Goal: Information Seeking & Learning: Check status

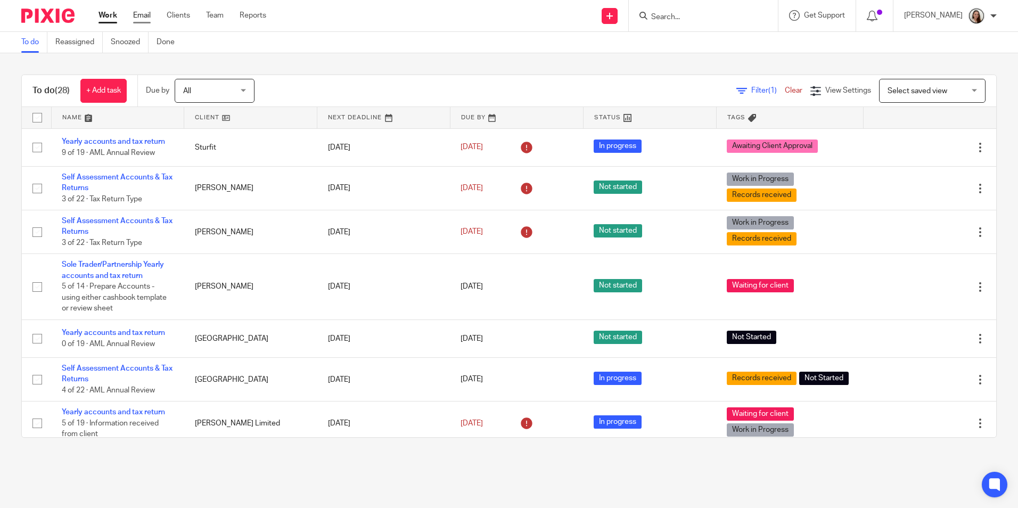
click at [136, 16] on link "Email" at bounding box center [142, 15] width 18 height 11
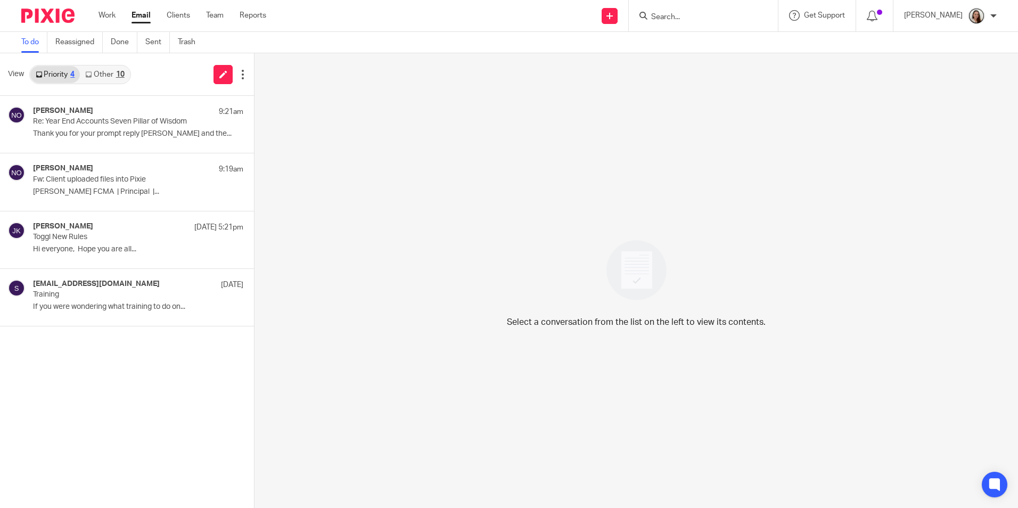
click at [120, 74] on div "10" at bounding box center [120, 74] width 9 height 7
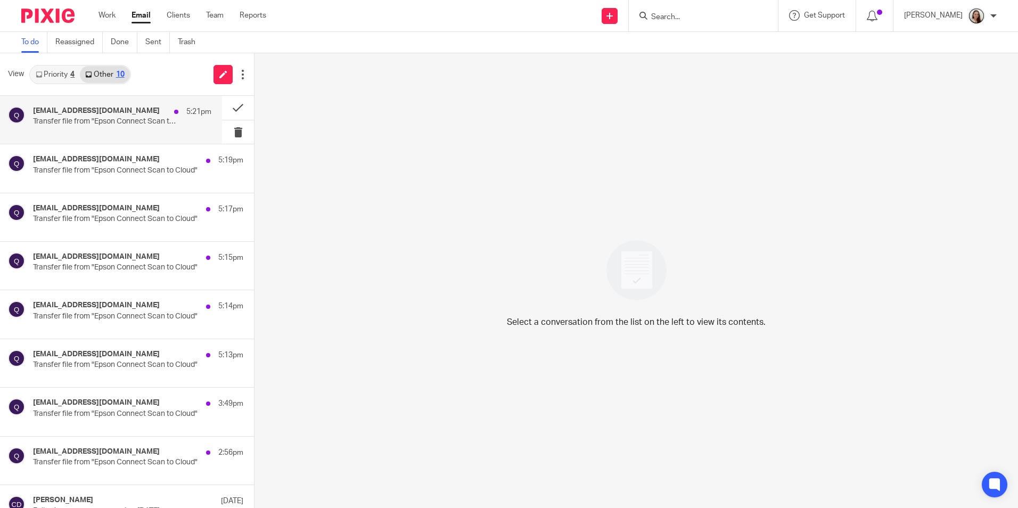
click at [127, 116] on div "qij71425qutiw3@print.epsonconnect.com 5:21pm" at bounding box center [122, 111] width 178 height 11
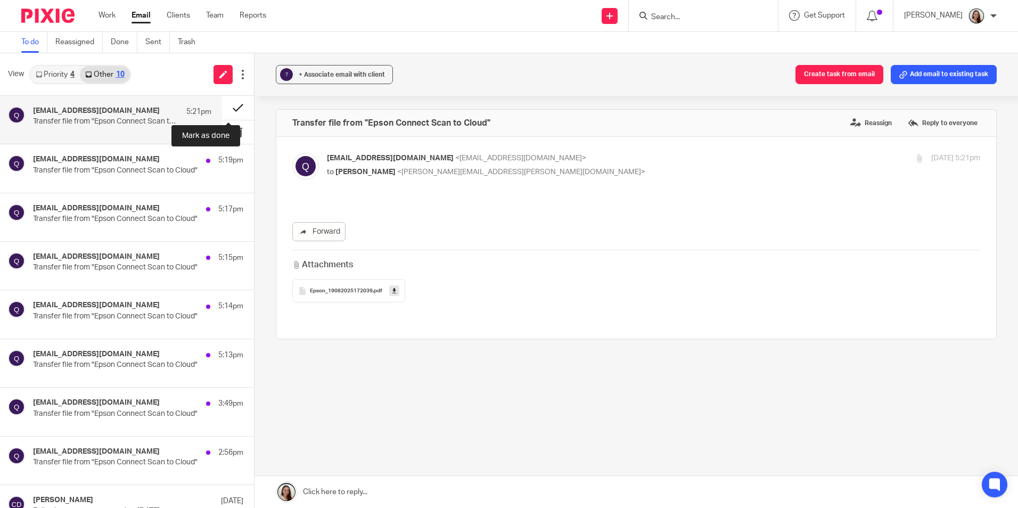
click at [232, 106] on button at bounding box center [238, 108] width 32 height 24
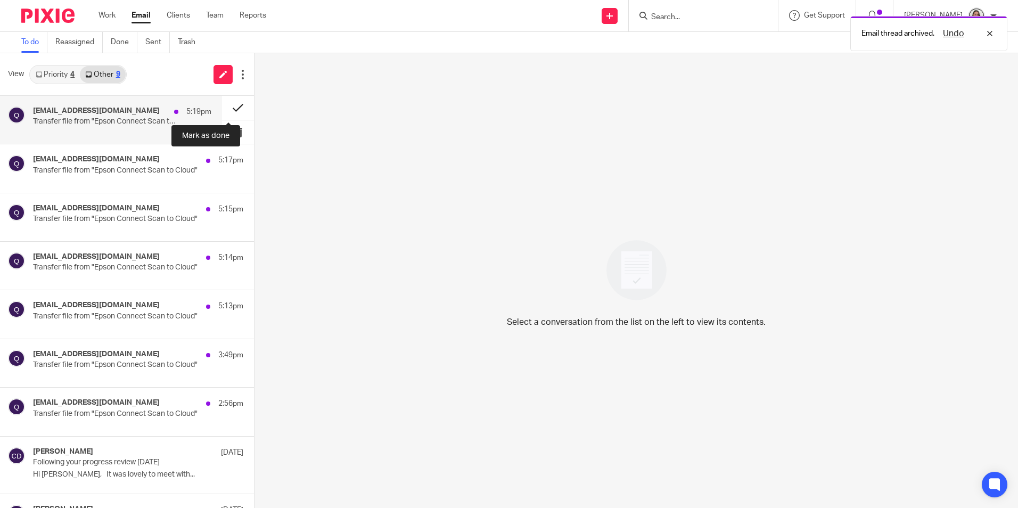
click at [222, 106] on button at bounding box center [238, 108] width 32 height 24
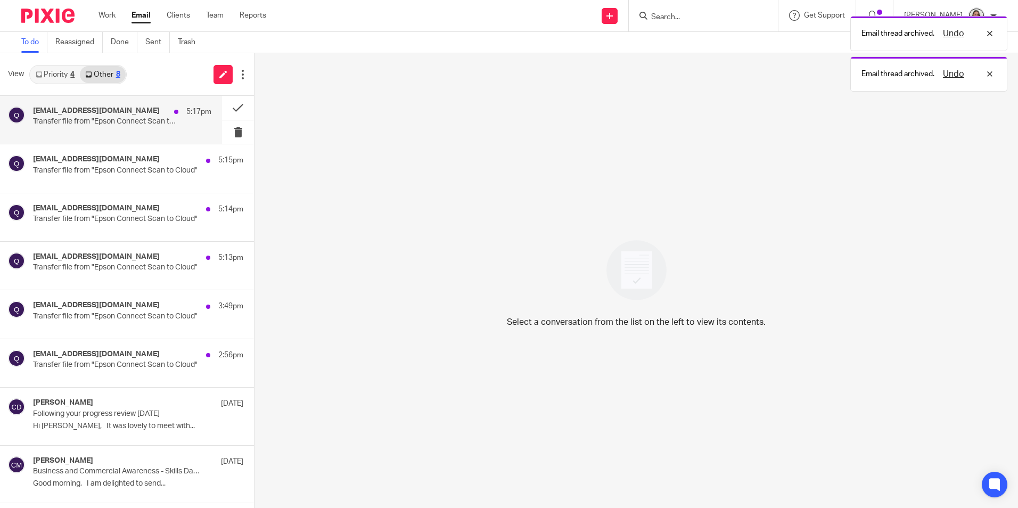
click at [117, 118] on p "Transfer file from "Epson Connect Scan to Cloud"" at bounding box center [104, 121] width 143 height 9
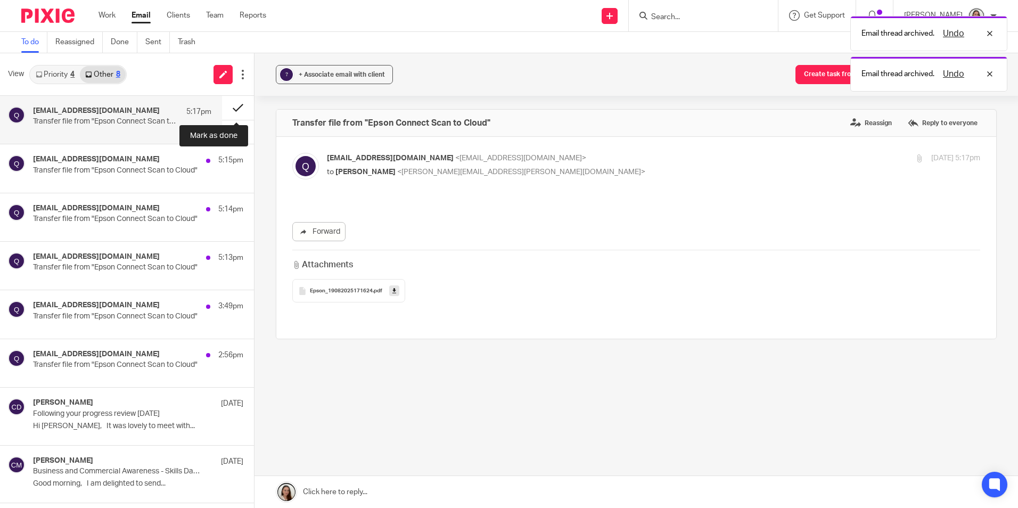
click at [226, 104] on button at bounding box center [238, 108] width 32 height 24
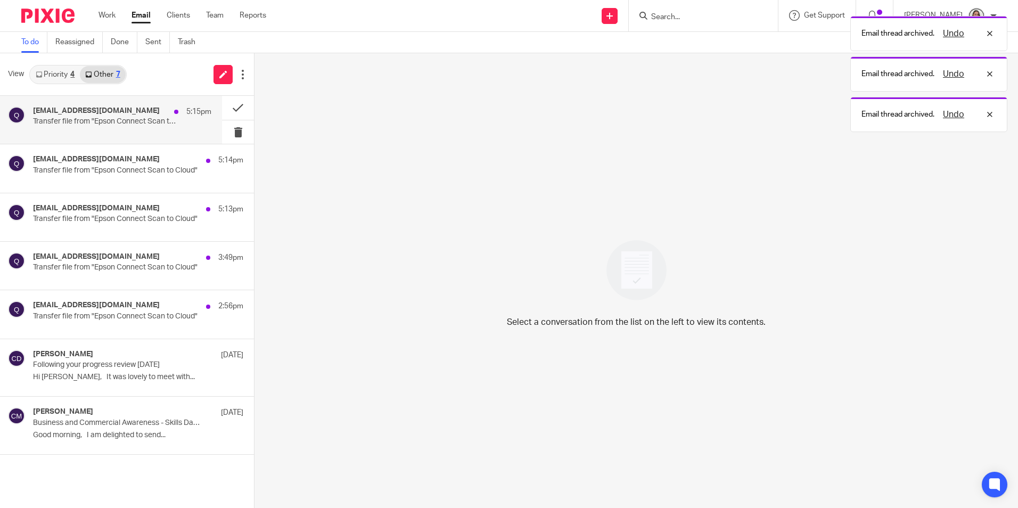
drag, startPoint x: 130, startPoint y: 119, endPoint x: 191, endPoint y: 115, distance: 60.8
click at [130, 118] on p "Transfer file from "Epson Connect Scan to Cloud"" at bounding box center [104, 121] width 143 height 9
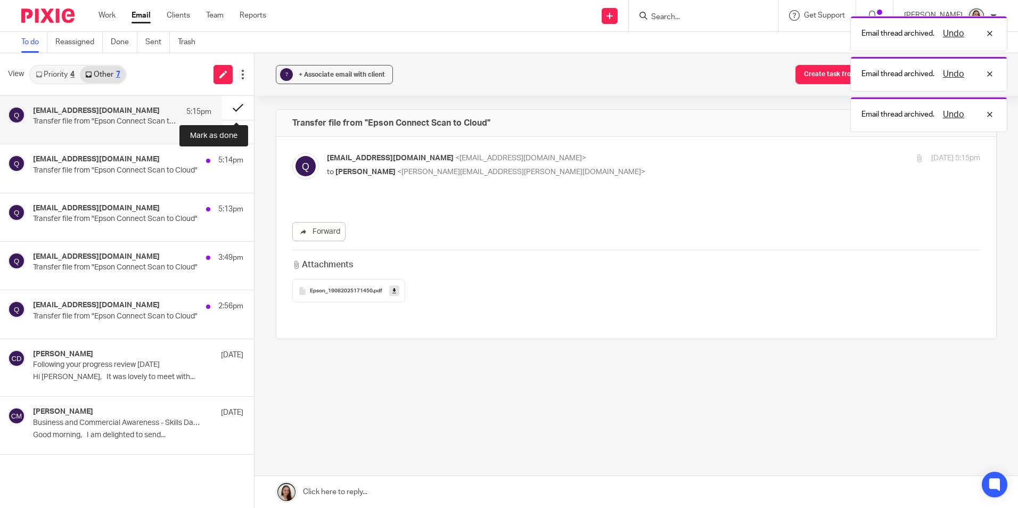
click at [231, 108] on button at bounding box center [238, 108] width 32 height 24
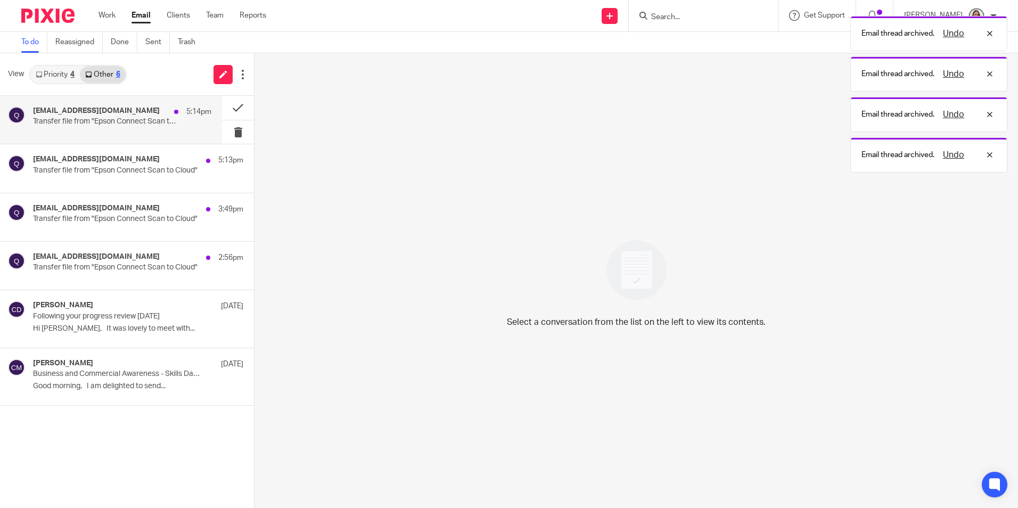
click at [143, 125] on p "Transfer file from "Epson Connect Scan to Cloud"" at bounding box center [104, 121] width 143 height 9
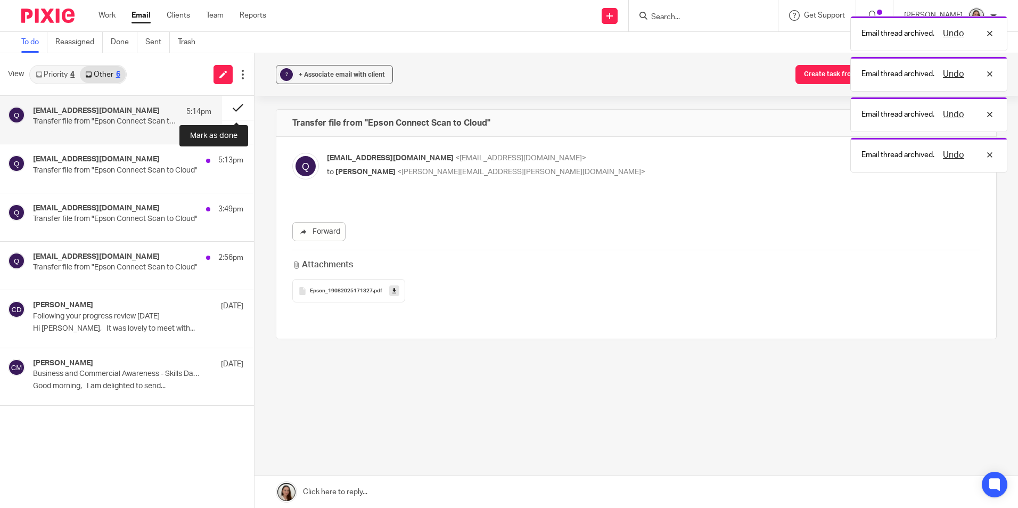
click at [229, 108] on button at bounding box center [238, 108] width 32 height 24
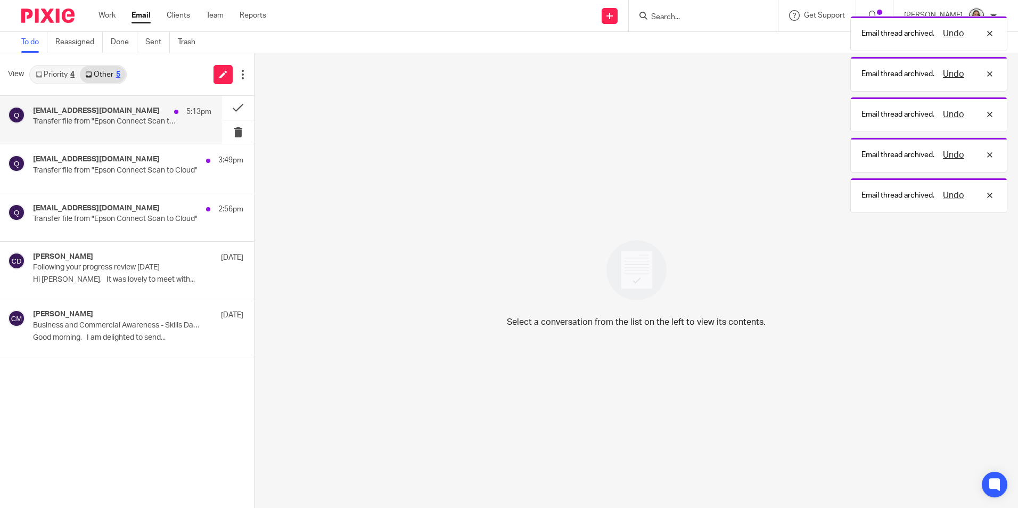
click at [123, 119] on p "Transfer file from "Epson Connect Scan to Cloud"" at bounding box center [104, 121] width 143 height 9
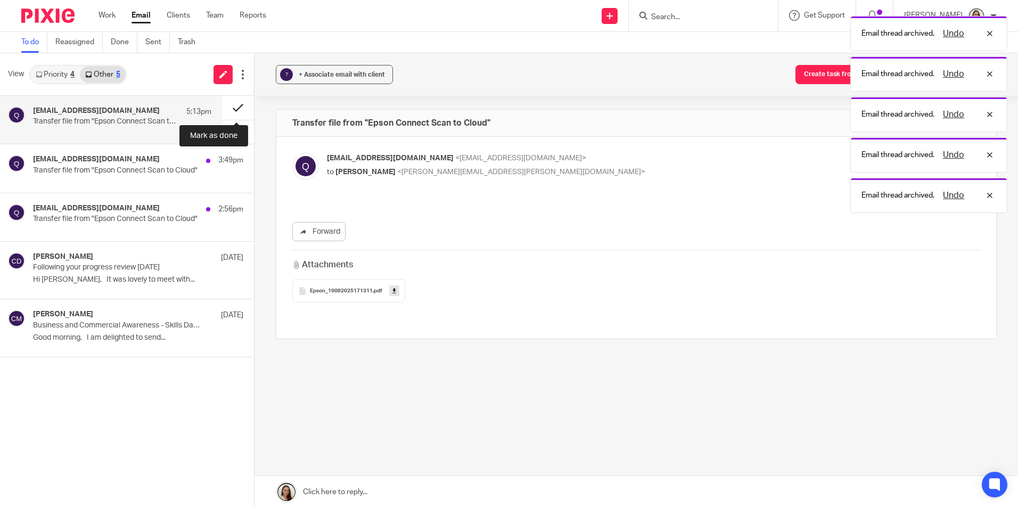
click at [225, 111] on button at bounding box center [238, 108] width 32 height 24
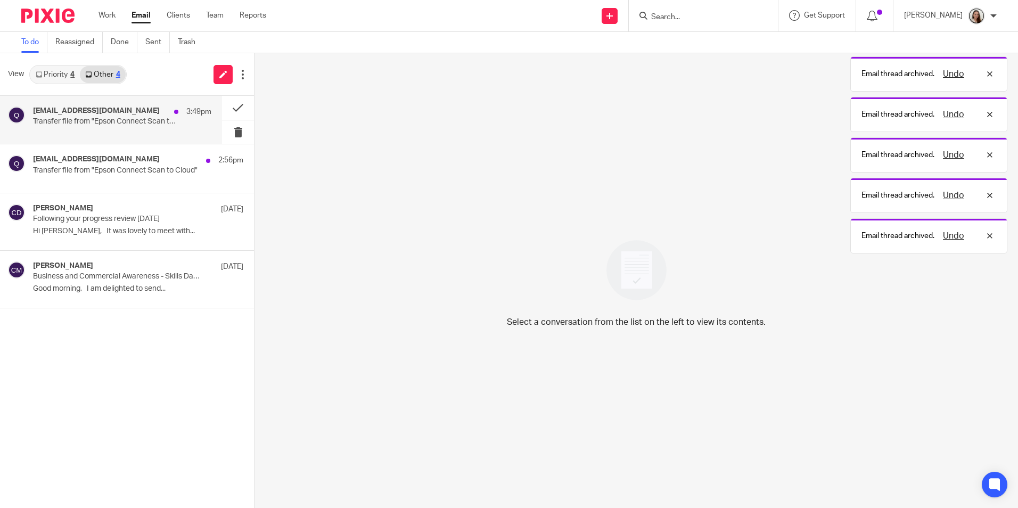
click at [111, 128] on div "qij71425qutiw3@print.epsonconnect.com 3:49pm Transfer file from "Epson Connect …" at bounding box center [122, 119] width 178 height 27
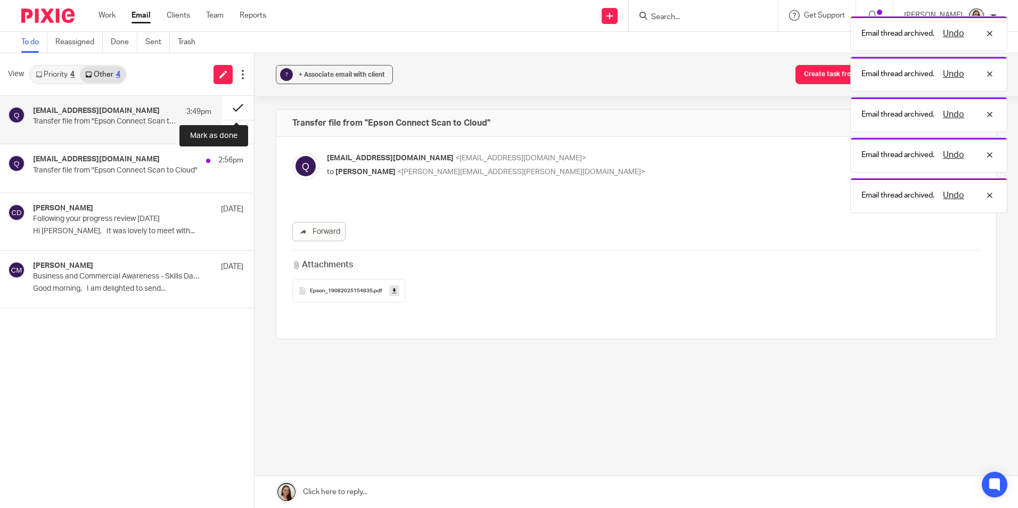
click at [236, 104] on button at bounding box center [238, 108] width 32 height 24
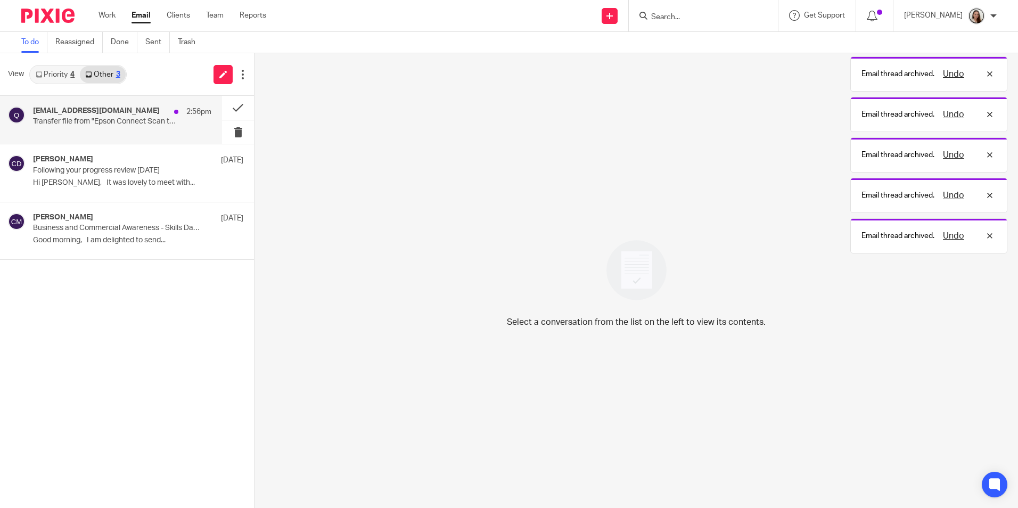
click at [178, 120] on div "qij71425qutiw3@print.epsonconnect.com 2:56pm Transfer file from "Epson Connect …" at bounding box center [122, 119] width 178 height 27
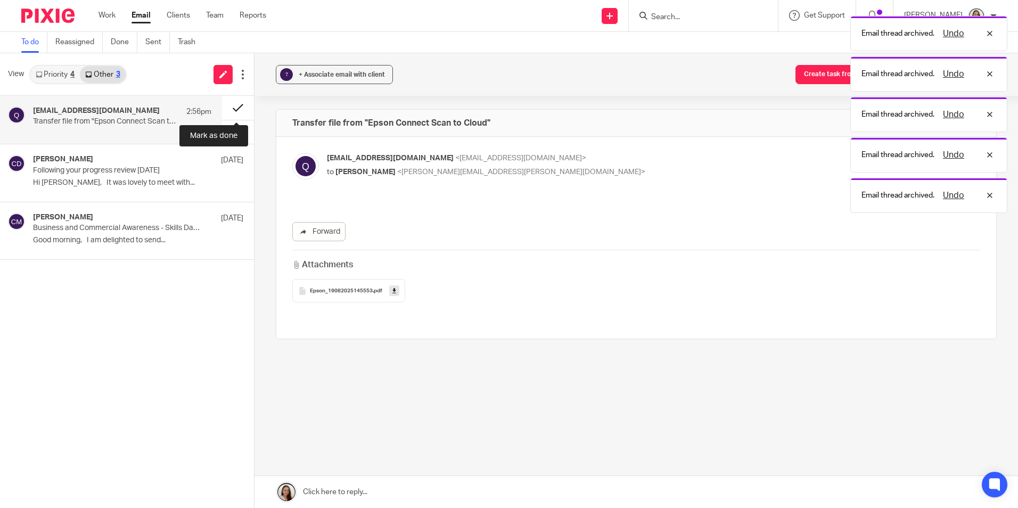
click at [237, 104] on button at bounding box center [238, 108] width 32 height 24
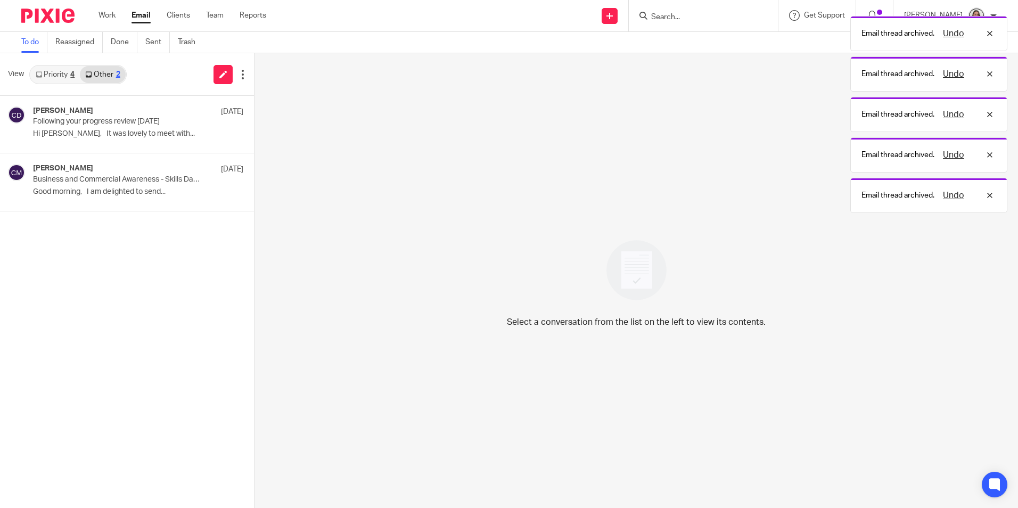
drag, startPoint x: 68, startPoint y: 75, endPoint x: 68, endPoint y: 88, distance: 13.8
click at [68, 74] on link "Priority 4" at bounding box center [54, 74] width 49 height 17
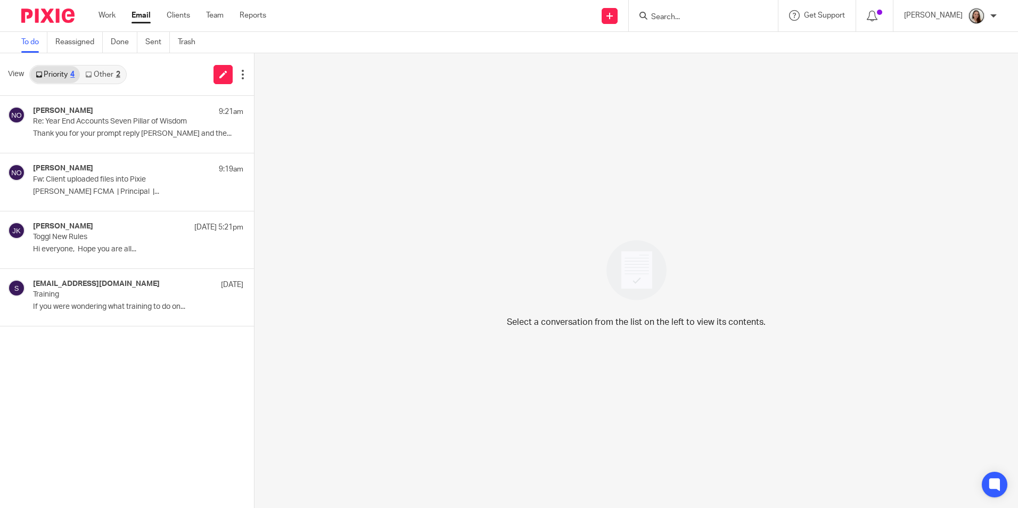
click at [100, 75] on link "Other 2" at bounding box center [102, 74] width 45 height 17
